Goal: Information Seeking & Learning: Learn about a topic

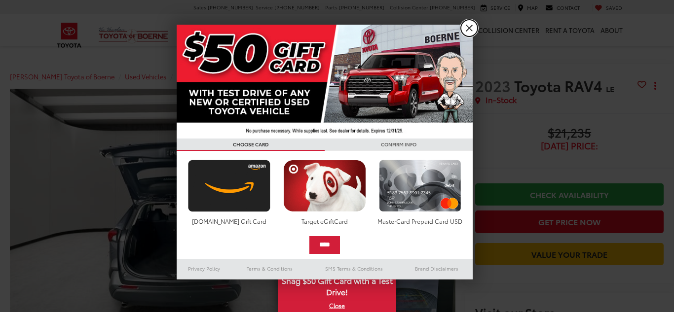
click at [469, 27] on link "X" at bounding box center [469, 28] width 17 height 17
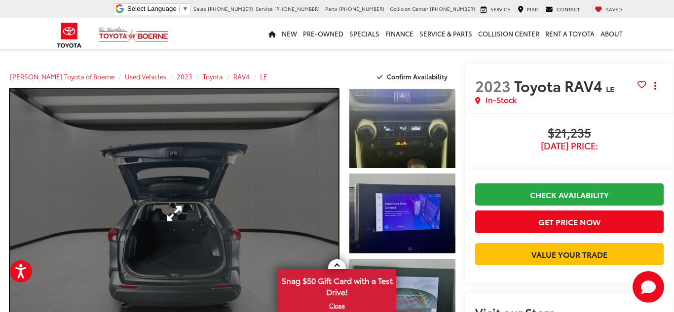
click at [302, 223] on link "Expand Photo 0" at bounding box center [174, 214] width 329 height 250
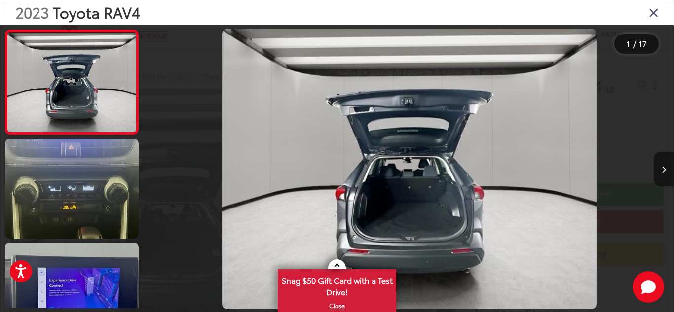
click at [663, 171] on icon "Next image" at bounding box center [664, 169] width 4 height 7
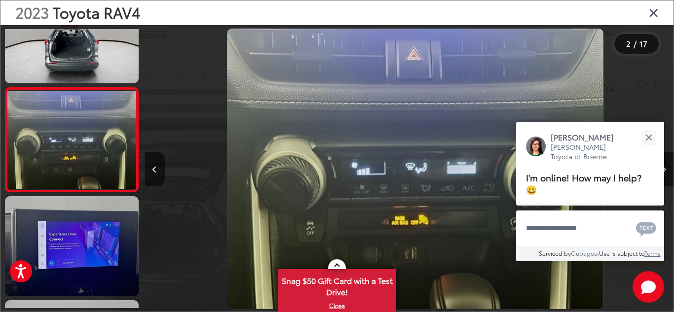
scroll to position [0, 529]
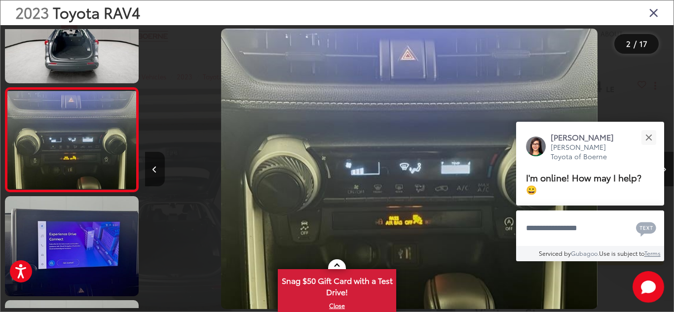
click at [663, 171] on div "[PERSON_NAME] [PERSON_NAME] Toyota of Boerne I'm online! How may I help? 😀" at bounding box center [590, 164] width 148 height 84
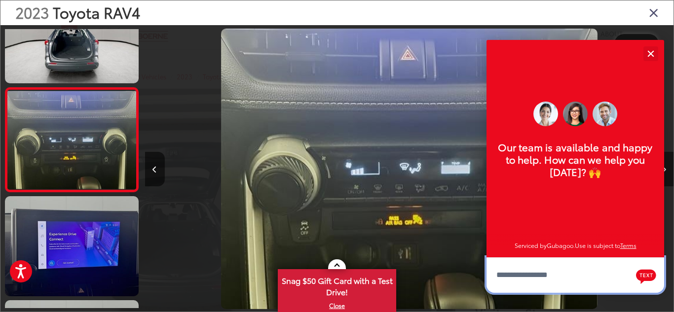
scroll to position [12, 0]
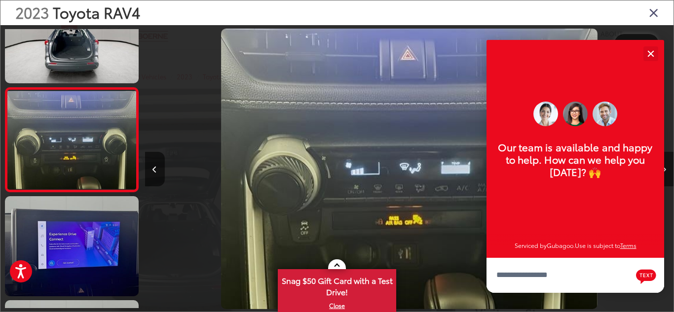
click at [663, 171] on div "[PERSON_NAME] Toyota of Boerne Our team is available and happy to help. How can…" at bounding box center [576, 149] width 178 height 218
click at [652, 51] on div "Close" at bounding box center [651, 53] width 6 height 6
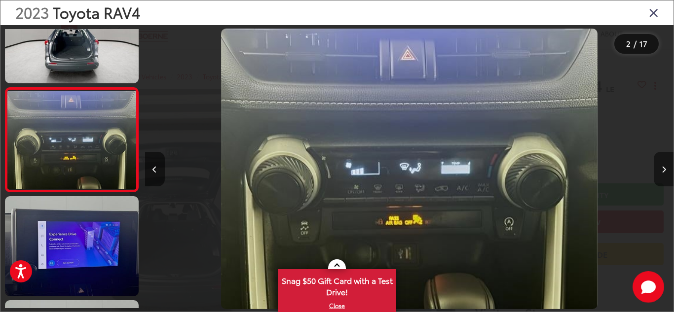
click at [659, 167] on button "Next image" at bounding box center [664, 169] width 20 height 35
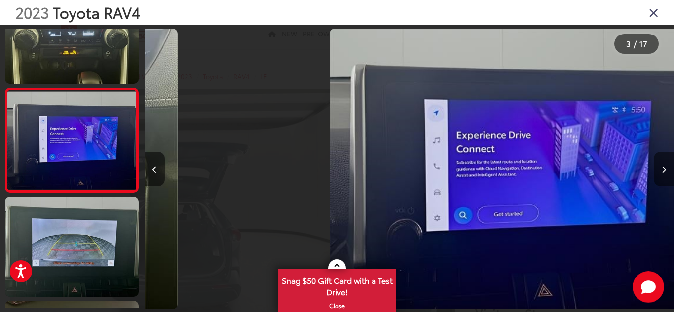
scroll to position [151, 0]
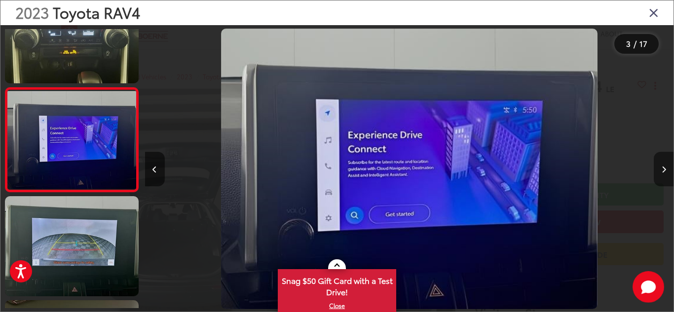
click at [659, 167] on button "Next image" at bounding box center [664, 169] width 20 height 35
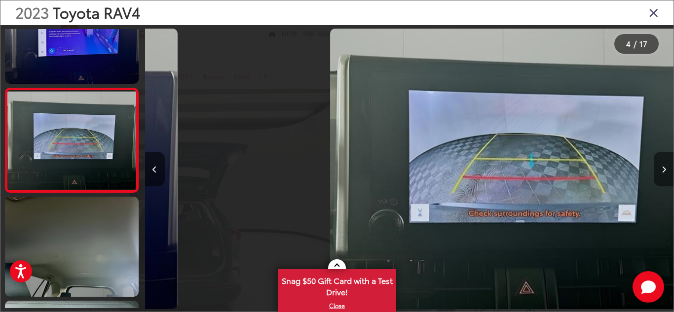
scroll to position [255, 0]
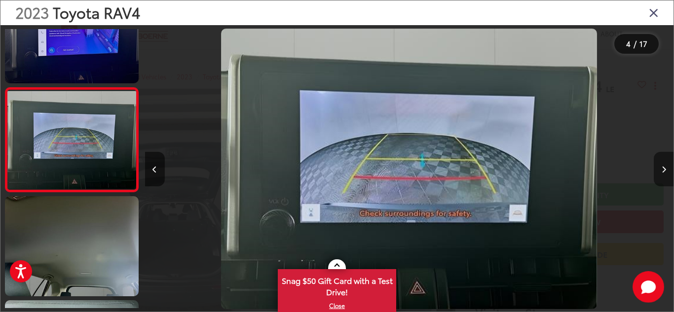
click at [659, 167] on button "Next image" at bounding box center [664, 169] width 20 height 35
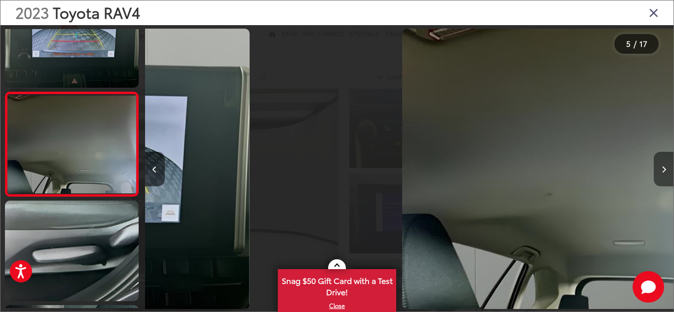
scroll to position [359, 0]
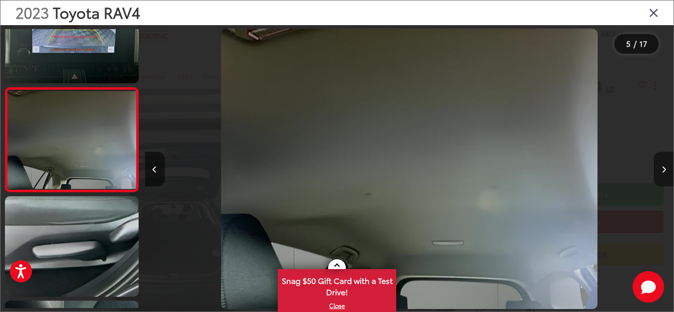
click at [659, 167] on button "Next image" at bounding box center [664, 169] width 20 height 35
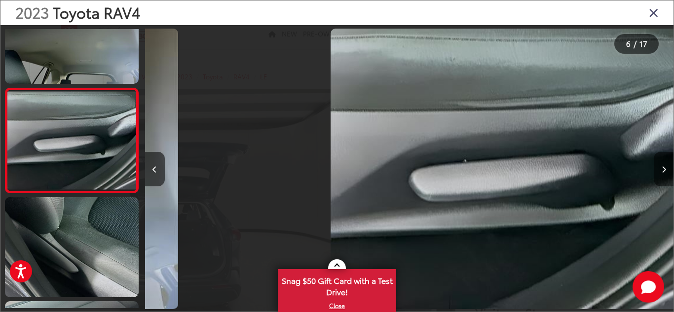
scroll to position [463, 0]
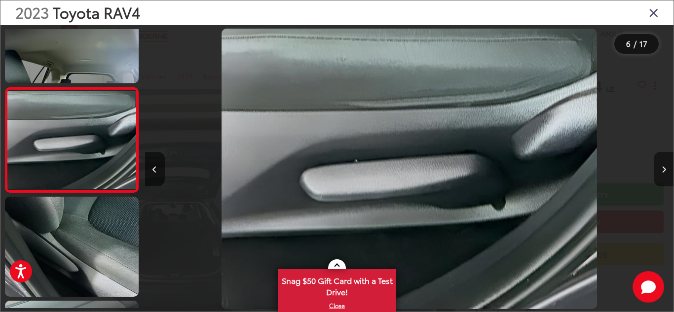
click at [659, 167] on button "Next image" at bounding box center [664, 169] width 20 height 35
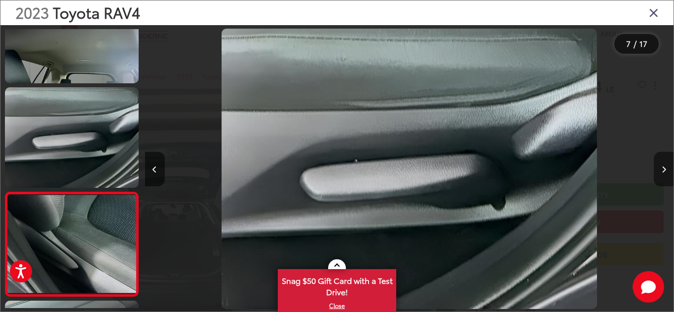
scroll to position [568, 0]
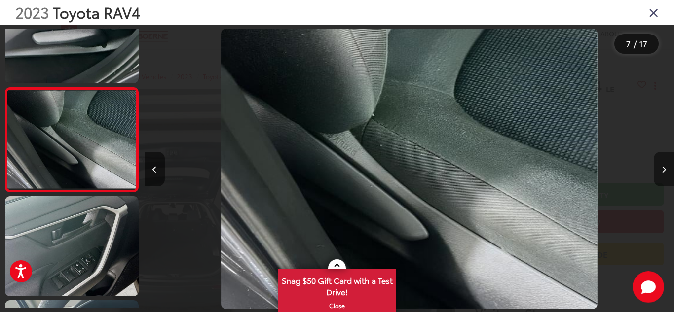
click at [659, 167] on button "Next image" at bounding box center [664, 169] width 20 height 35
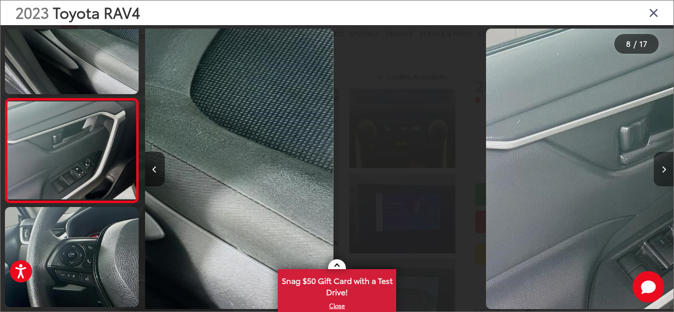
scroll to position [672, 0]
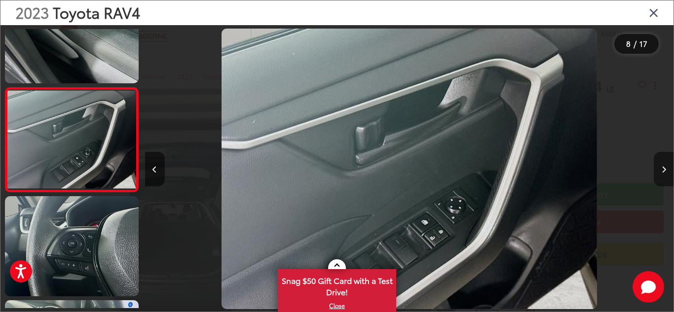
click at [659, 167] on button "Next image" at bounding box center [664, 169] width 20 height 35
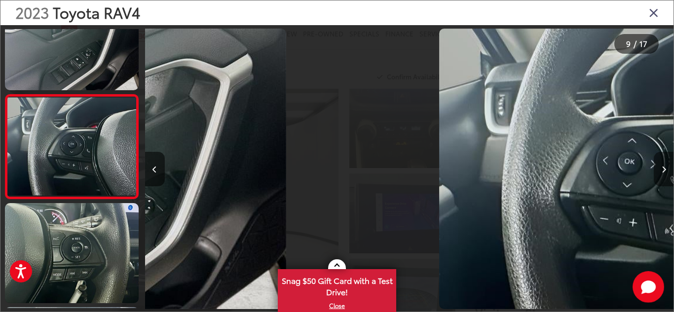
scroll to position [776, 0]
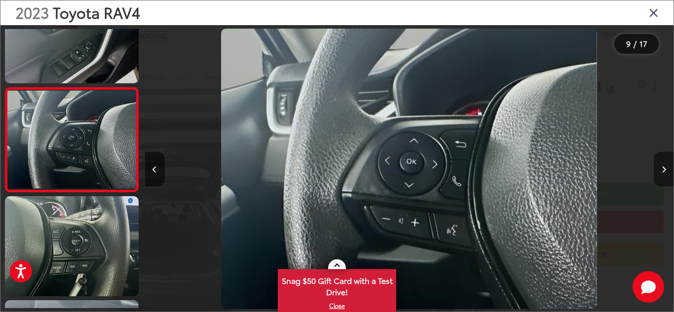
click at [659, 167] on button "Next image" at bounding box center [664, 169] width 20 height 35
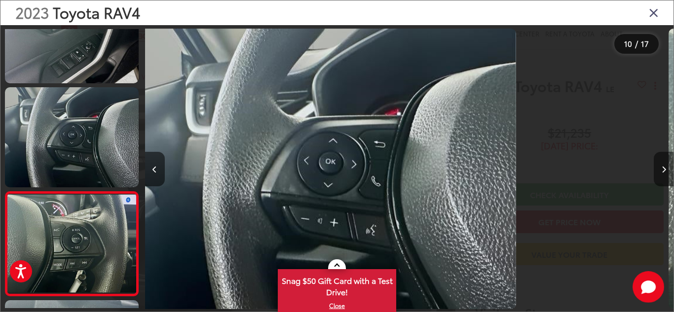
scroll to position [0, 0]
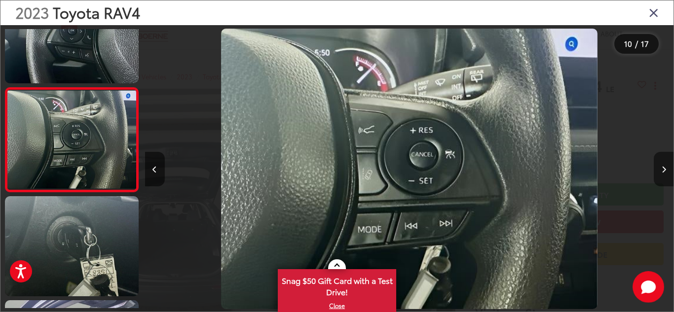
click at [659, 167] on button "Next image" at bounding box center [664, 169] width 20 height 35
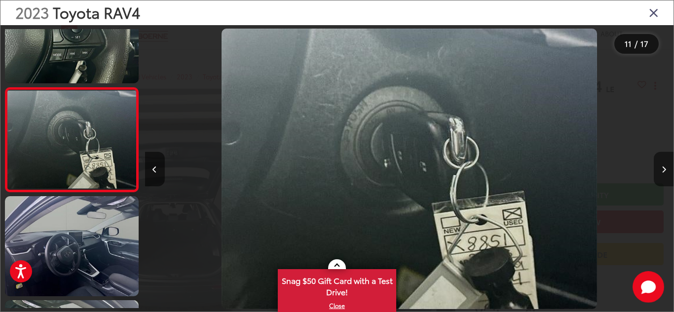
click at [659, 167] on button "Next image" at bounding box center [664, 169] width 20 height 35
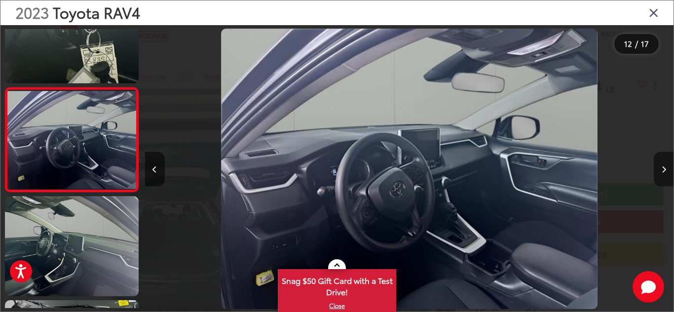
click at [659, 167] on button "Next image" at bounding box center [664, 169] width 20 height 35
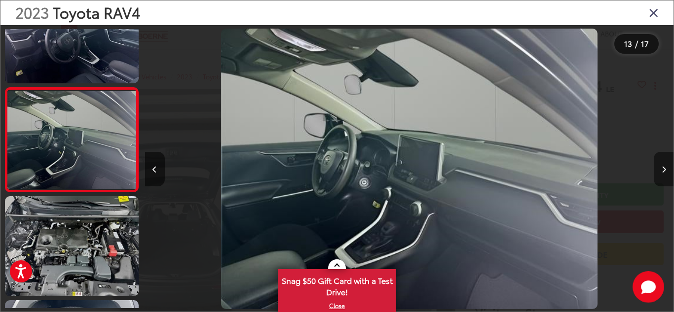
click at [659, 167] on button "Next image" at bounding box center [664, 169] width 20 height 35
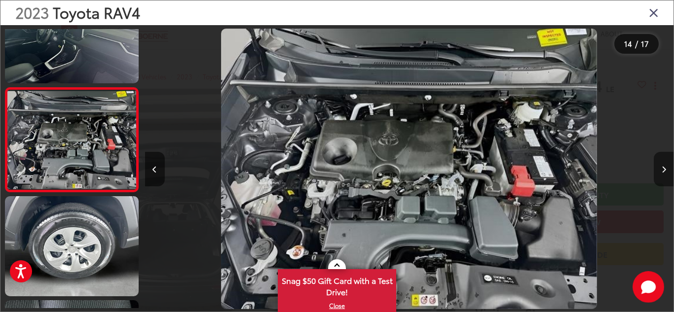
click at [659, 167] on button "Next image" at bounding box center [664, 169] width 20 height 35
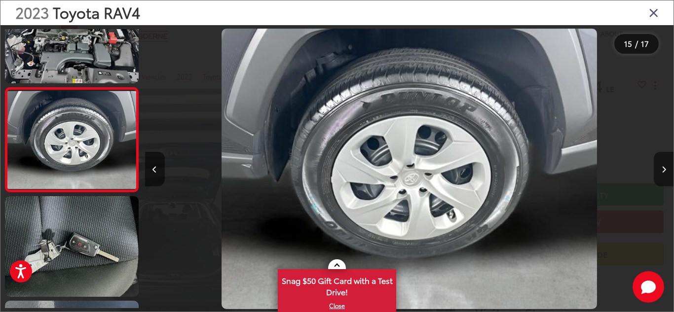
click at [659, 167] on button "Next image" at bounding box center [664, 169] width 20 height 35
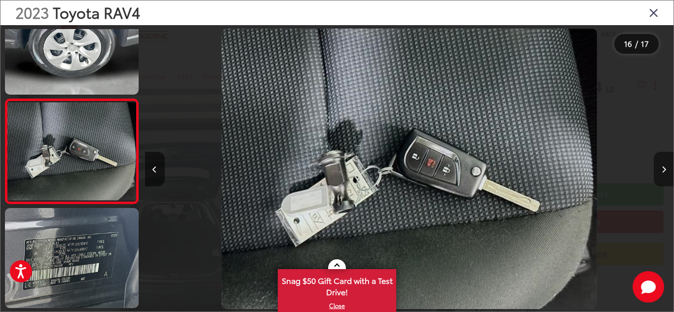
click at [659, 167] on button "Next image" at bounding box center [664, 169] width 20 height 35
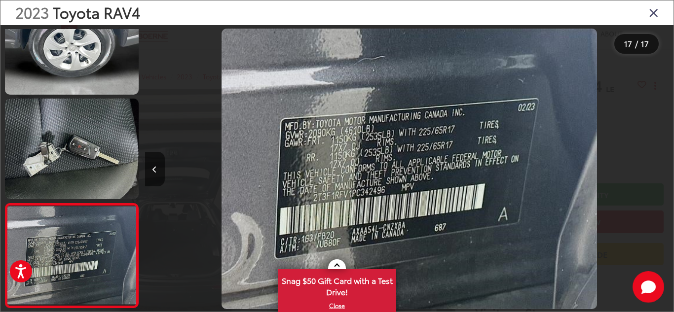
click at [659, 167] on div at bounding box center [607, 169] width 132 height 288
click at [652, 14] on icon "Close gallery" at bounding box center [654, 12] width 10 height 13
